Goal: Task Accomplishment & Management: Complete application form

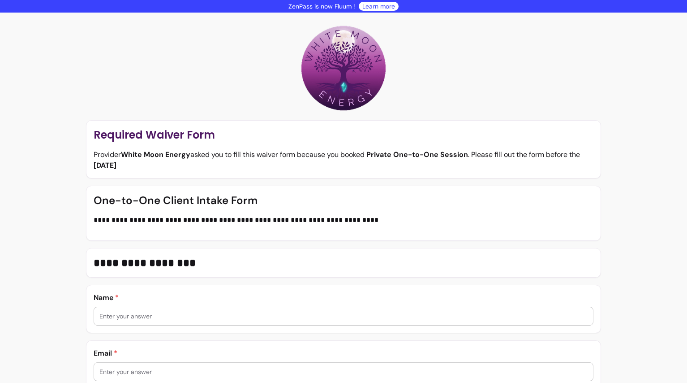
scroll to position [35, 0]
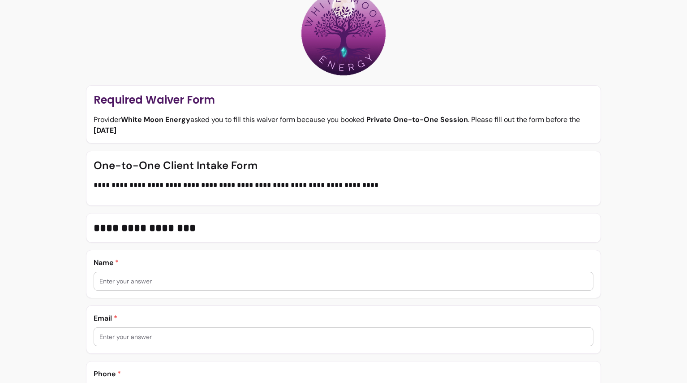
click at [123, 278] on input "text" at bounding box center [343, 280] width 489 height 9
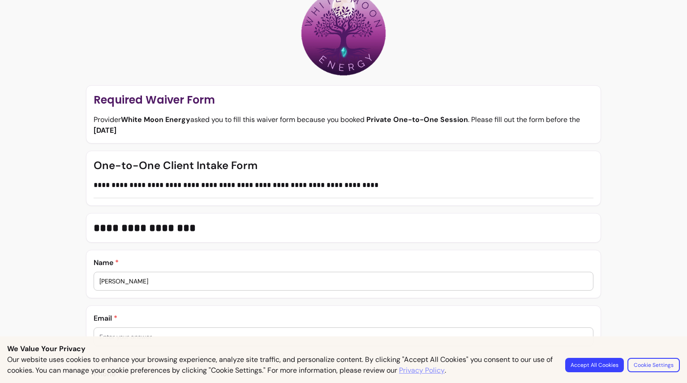
type input "[PERSON_NAME]"
drag, startPoint x: 595, startPoint y: 369, endPoint x: 431, endPoint y: 327, distance: 168.6
click at [595, 369] on button "Accept All Cookies" at bounding box center [594, 364] width 59 height 14
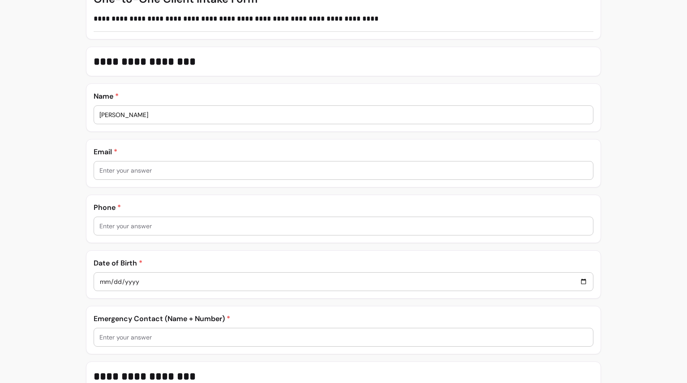
scroll to position [206, 0]
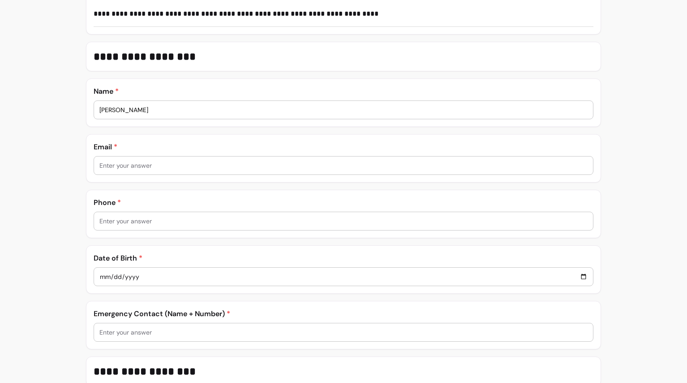
click at [139, 164] on input "text" at bounding box center [343, 165] width 489 height 9
type input "[EMAIL_ADDRESS][DOMAIN_NAME]"
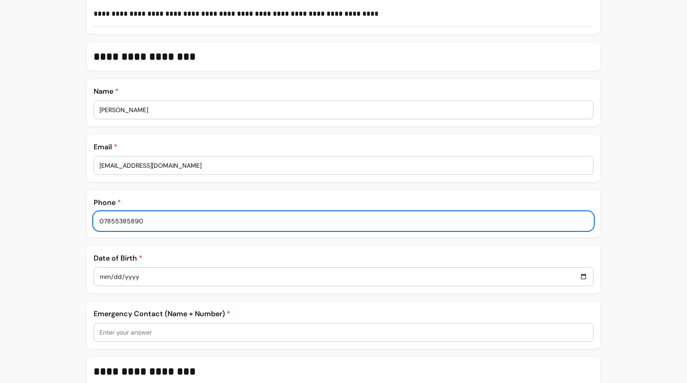
type input "07855385890"
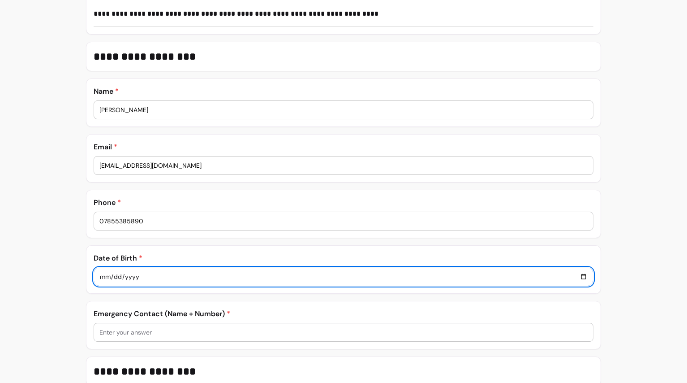
click at [108, 278] on input "date" at bounding box center [343, 276] width 489 height 10
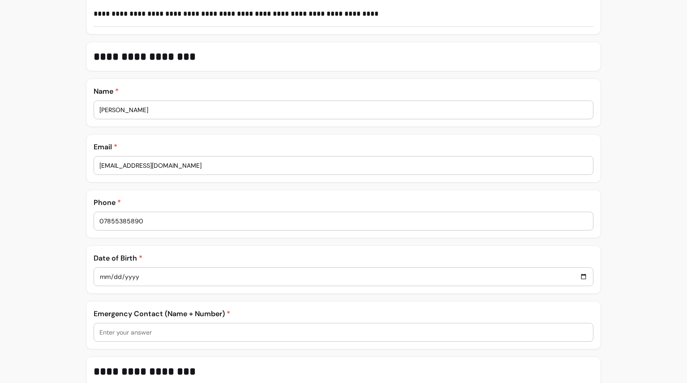
click at [105, 276] on input "date" at bounding box center [343, 276] width 489 height 10
click at [108, 280] on input "0008-03-17" at bounding box center [343, 276] width 489 height 10
click at [102, 276] on input "0008-03-17" at bounding box center [343, 276] width 489 height 10
type input "0008-03-02"
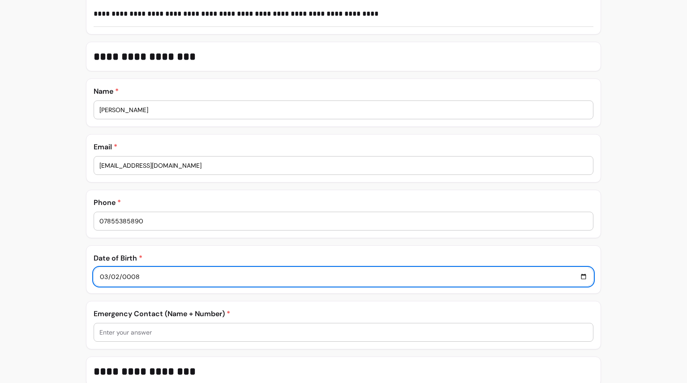
click at [106, 276] on input "0008-03-02" at bounding box center [343, 276] width 489 height 10
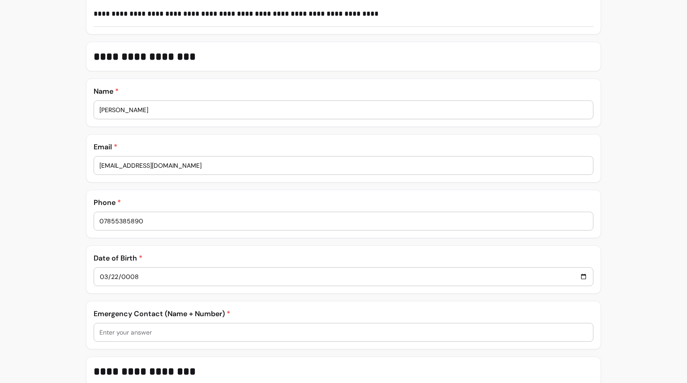
click at [133, 276] on input "0008-03-22" at bounding box center [343, 276] width 489 height 10
type input "0001-03-18"
click at [134, 276] on input "0001-03-18" at bounding box center [343, 276] width 489 height 10
drag, startPoint x: 144, startPoint y: 275, endPoint x: 88, endPoint y: 275, distance: 55.5
click at [86, 275] on div "Date of Birth * 0001-03-18" at bounding box center [344, 269] width 516 height 48
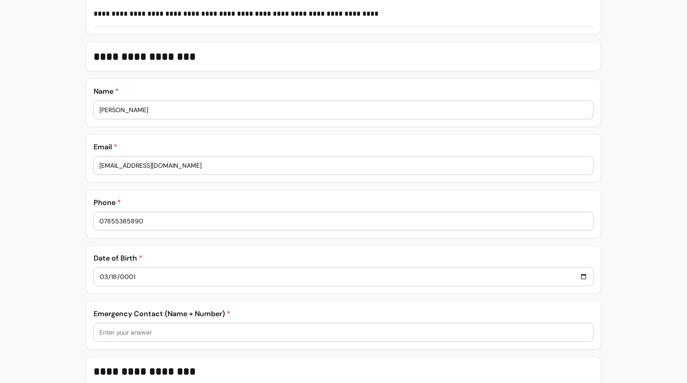
drag, startPoint x: 99, startPoint y: 275, endPoint x: 153, endPoint y: 275, distance: 53.8
click at [153, 275] on input "0001-03-18" at bounding box center [343, 276] width 489 height 10
click at [105, 276] on input "date" at bounding box center [343, 276] width 489 height 10
click at [584, 276] on input "0001-03-19" at bounding box center [343, 276] width 489 height 10
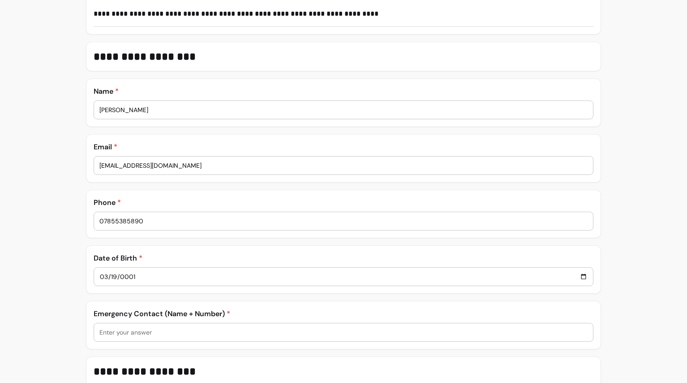
click at [104, 275] on input "0001-03-19" at bounding box center [343, 276] width 489 height 10
type input "0001-03-02"
drag, startPoint x: 143, startPoint y: 274, endPoint x: 99, endPoint y: 274, distance: 44.3
click at [99, 274] on div "0001-03-02" at bounding box center [343, 276] width 499 height 18
click at [108, 277] on input "0001-03-02" at bounding box center [343, 276] width 489 height 10
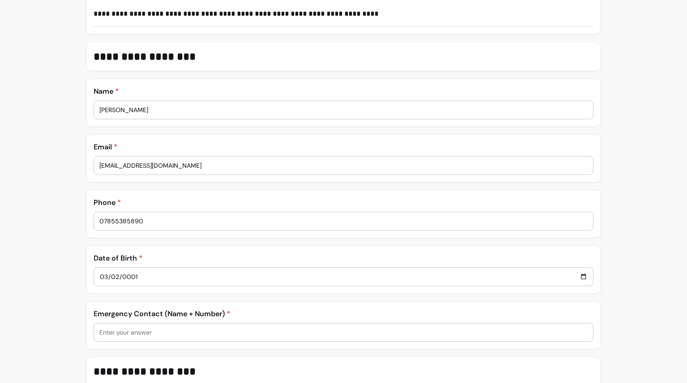
click at [124, 276] on input "0001-03-02" at bounding box center [343, 276] width 489 height 10
click at [141, 276] on input "0001-03-02" at bounding box center [343, 276] width 489 height 10
click at [106, 276] on input "date" at bounding box center [343, 276] width 489 height 10
click at [136, 276] on input "date" at bounding box center [343, 276] width 489 height 10
click at [129, 276] on input "date" at bounding box center [343, 276] width 489 height 10
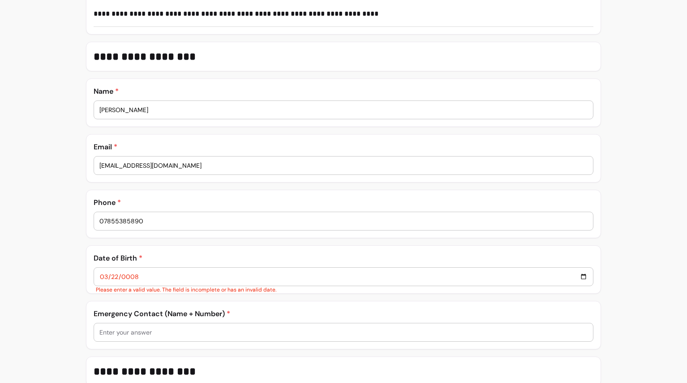
type input "0001-03-21"
click at [583, 274] on input "0001-03-21" at bounding box center [343, 276] width 489 height 10
click at [241, 358] on div "**********" at bounding box center [344, 371] width 516 height 30
click at [132, 277] on input "0001-03-21" at bounding box center [343, 276] width 489 height 10
click at [105, 277] on input "0001-03-21" at bounding box center [343, 276] width 489 height 10
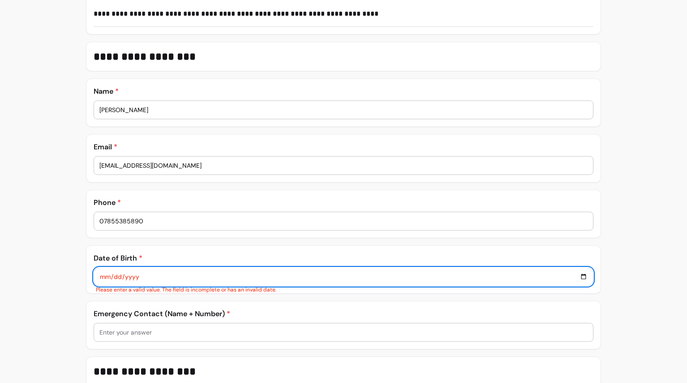
click at [105, 277] on input "date" at bounding box center [343, 276] width 489 height 10
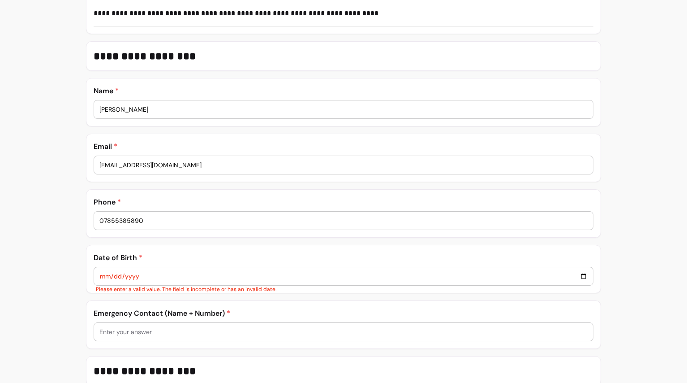
type input "[DATE]"
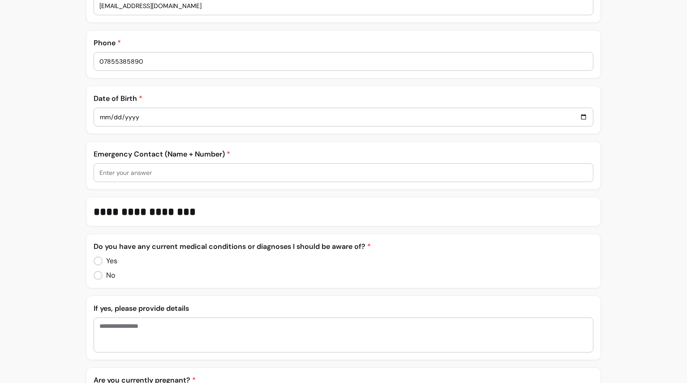
scroll to position [368, 0]
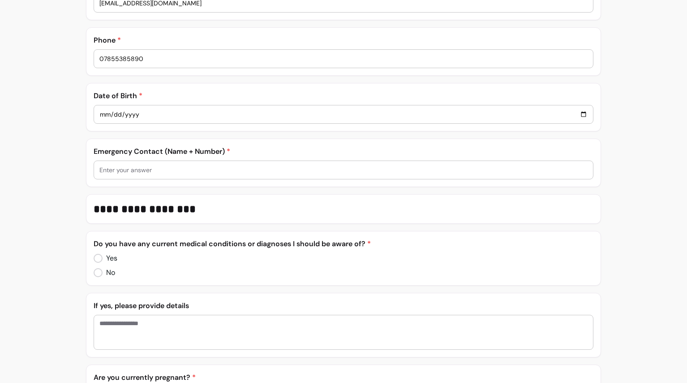
click at [196, 173] on input "text" at bounding box center [343, 169] width 489 height 9
type input "fifi 07979702050"
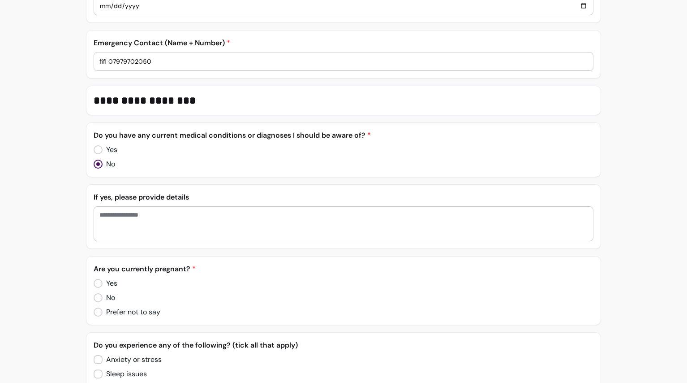
scroll to position [512, 0]
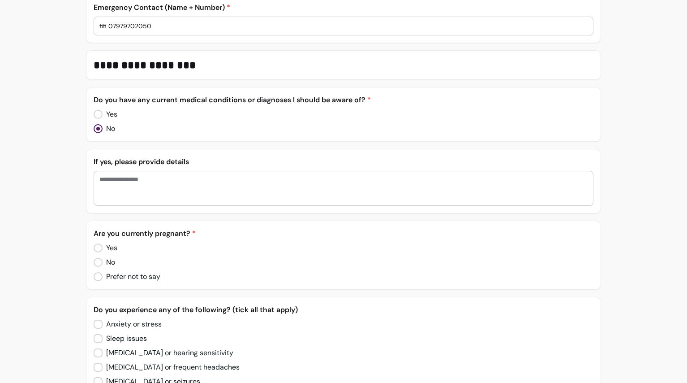
click at [146, 186] on textarea "Enter your answer" at bounding box center [343, 188] width 489 height 27
type textarea "**********"
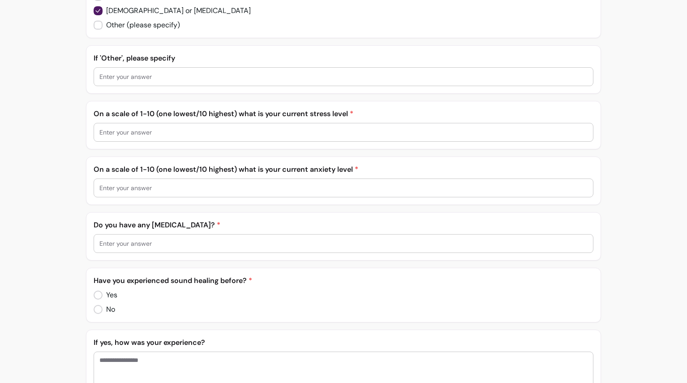
scroll to position [929, 0]
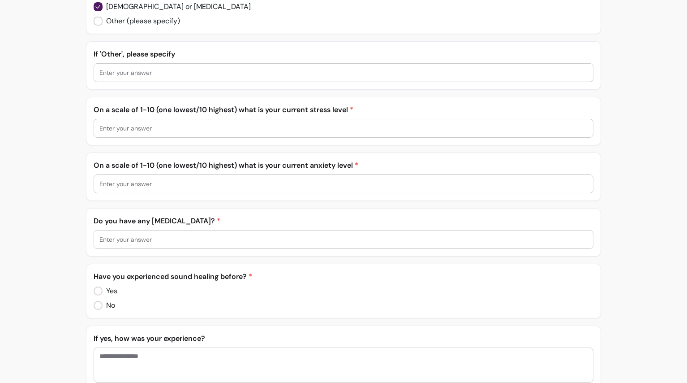
click at [150, 127] on input "text" at bounding box center [343, 128] width 489 height 9
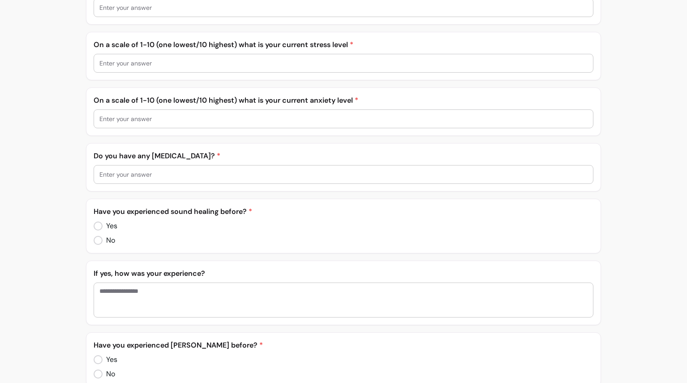
scroll to position [995, 0]
click at [118, 169] on input "text" at bounding box center [343, 173] width 489 height 9
type input "yes"
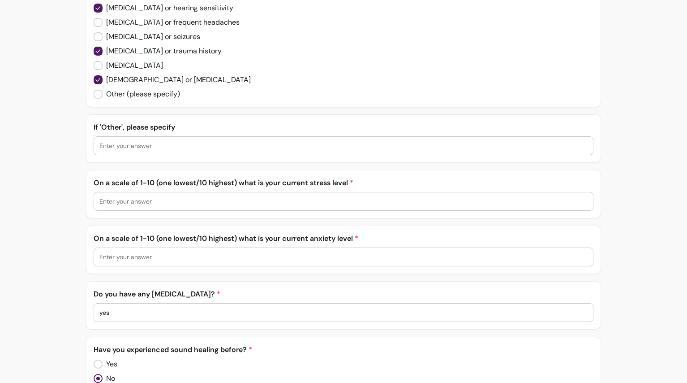
scroll to position [855, 0]
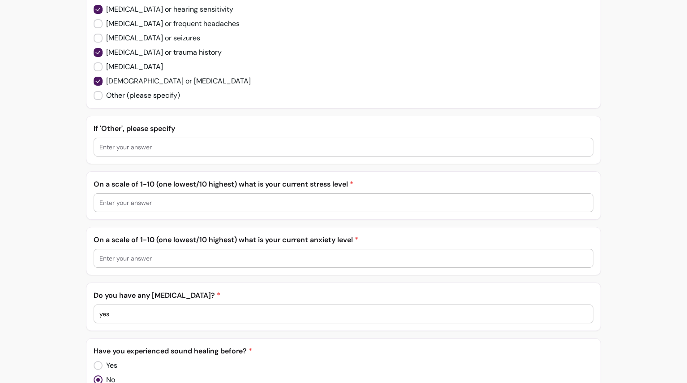
click at [128, 256] on input "text" at bounding box center [343, 258] width 489 height 9
type input "8"
click at [116, 206] on input "text" at bounding box center [343, 202] width 489 height 9
type input "8"
click at [48, 234] on div "**********" at bounding box center [343, 164] width 687 height 2014
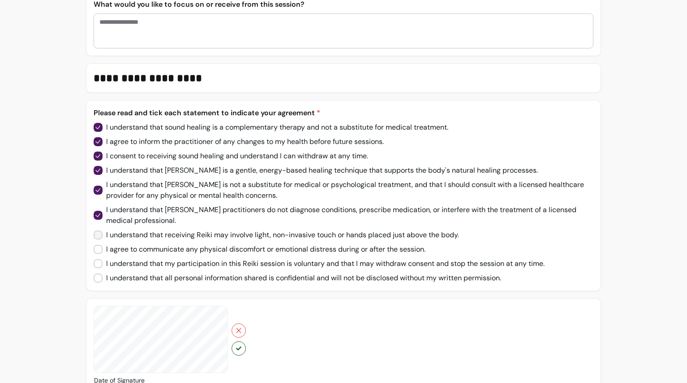
scroll to position [1644, 0]
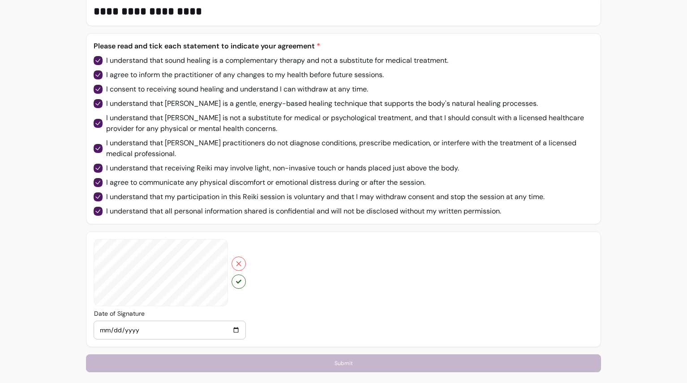
click at [236, 281] on icon "button" at bounding box center [238, 281] width 5 height 5
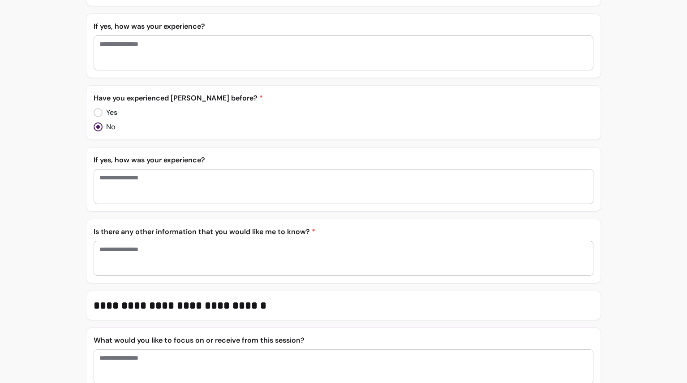
scroll to position [1230, 0]
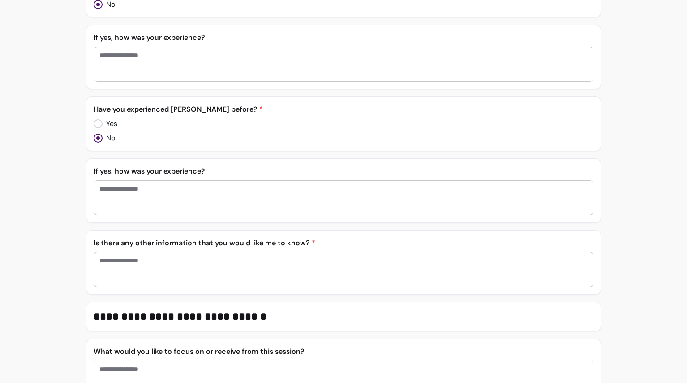
click at [136, 264] on textarea "Enter your answer" at bounding box center [343, 269] width 489 height 27
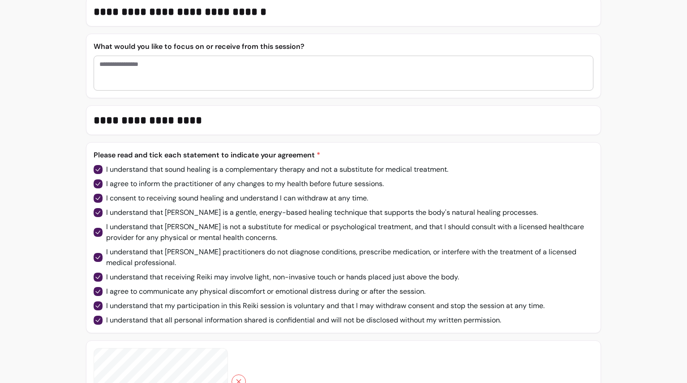
scroll to position [1644, 0]
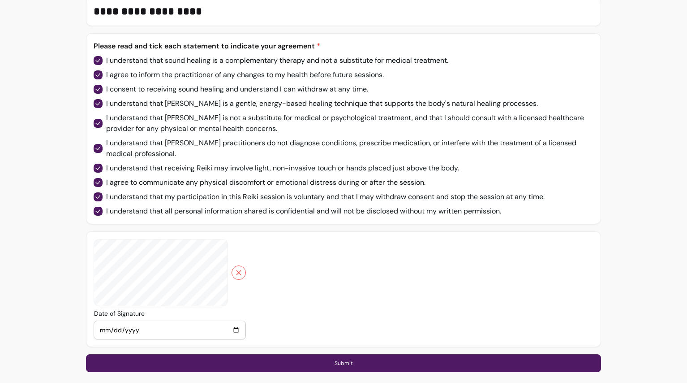
type textarea "**********"
click at [349, 359] on button "Submit" at bounding box center [344, 363] width 516 height 18
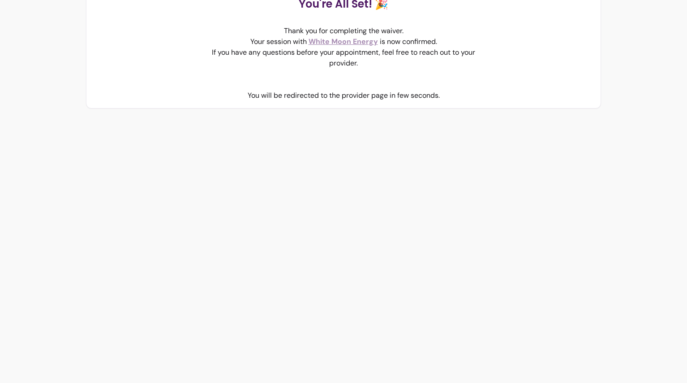
scroll to position [0, 0]
